Goal: Task Accomplishment & Management: Complete application form

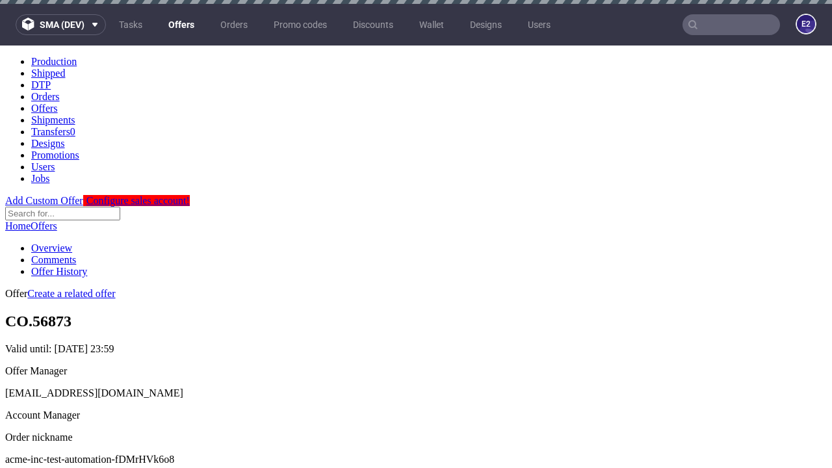
scroll to position [4, 0]
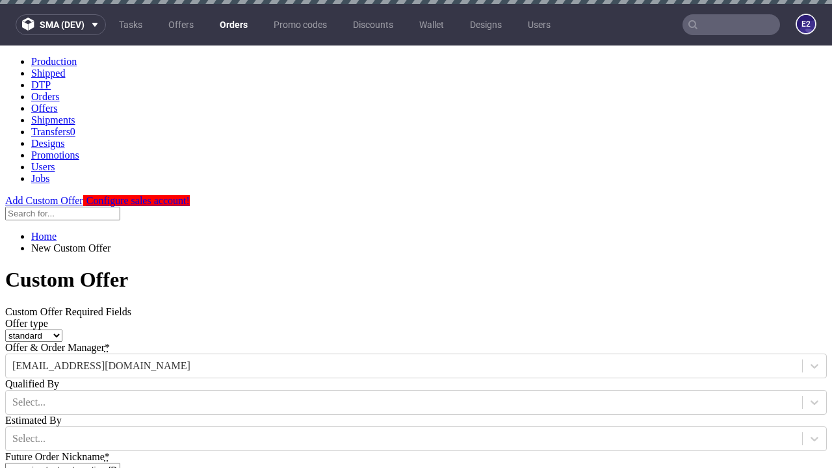
type input "acme-inc-test-automation-fDMrHVk6o8"
type input "2025-09-17"
type input "e2e-user-T83AHzlEc9@test.com"
select select "gb"
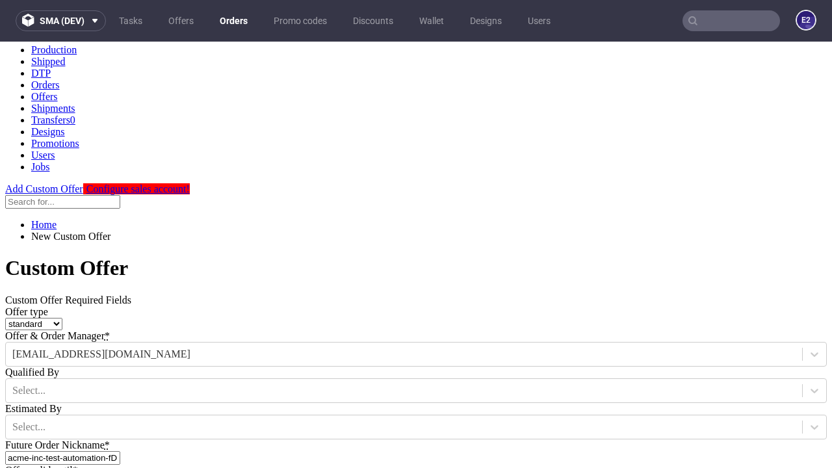
type input "e2e-user-T83AHzlEc9@test.com"
type input "https://app-eu1.hubspot.com/contacts/139493128/record/0-3/7600435676"
type input "Please wait..."
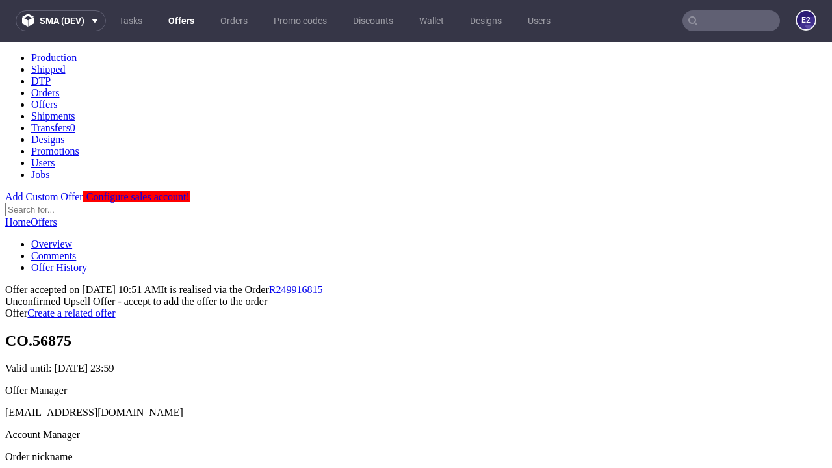
scroll to position [200, 0]
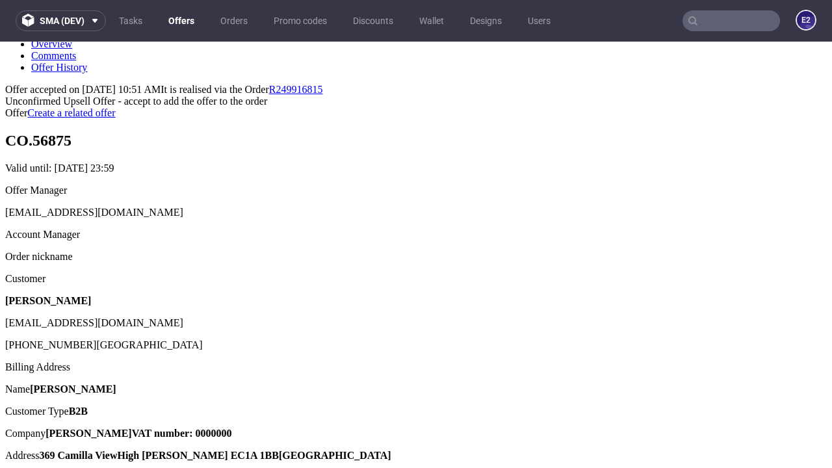
type input "In progress..."
